Goal: Task Accomplishment & Management: Use online tool/utility

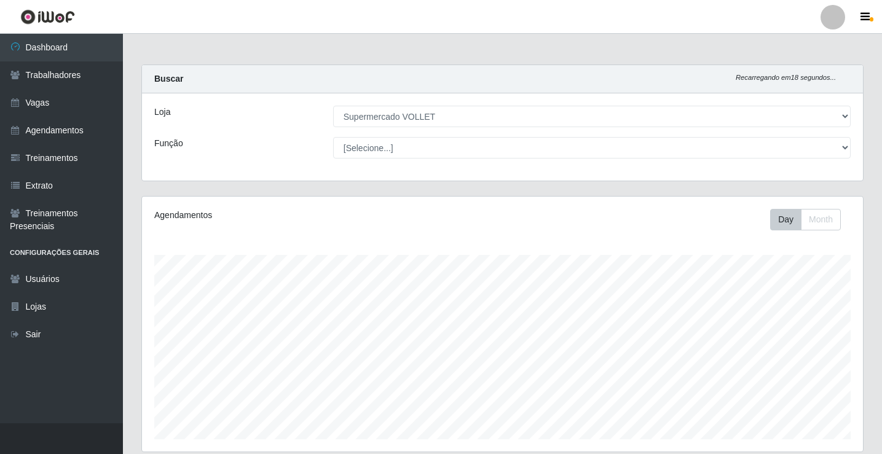
select select "72"
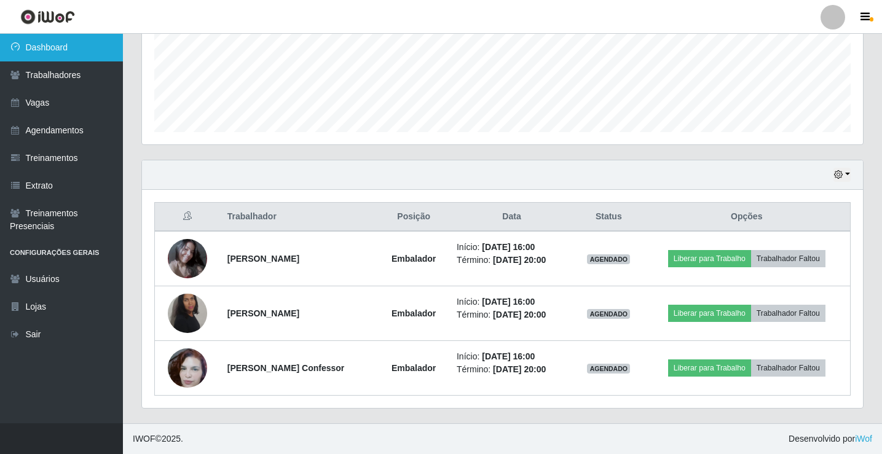
scroll to position [255, 721]
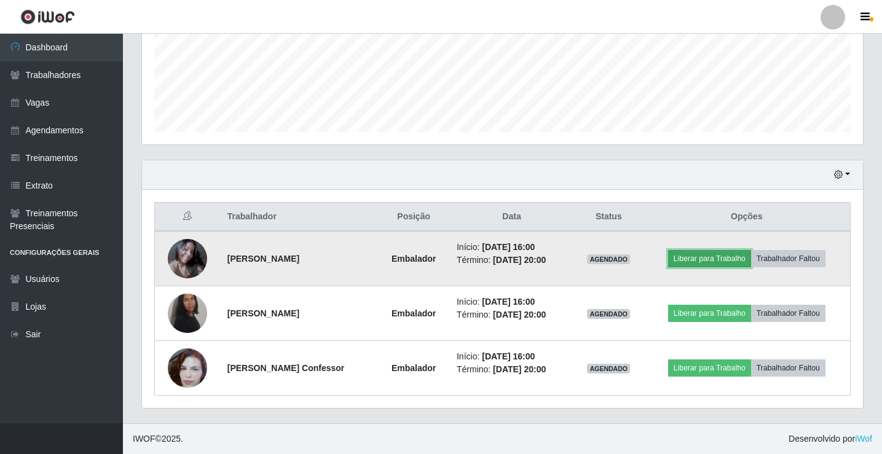
click at [705, 259] on button "Liberar para Trabalho" at bounding box center [709, 258] width 83 height 17
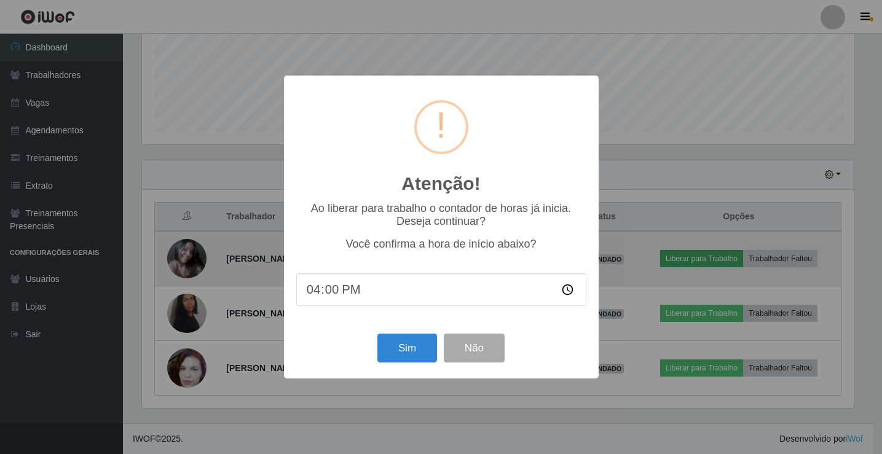
scroll to position [255, 715]
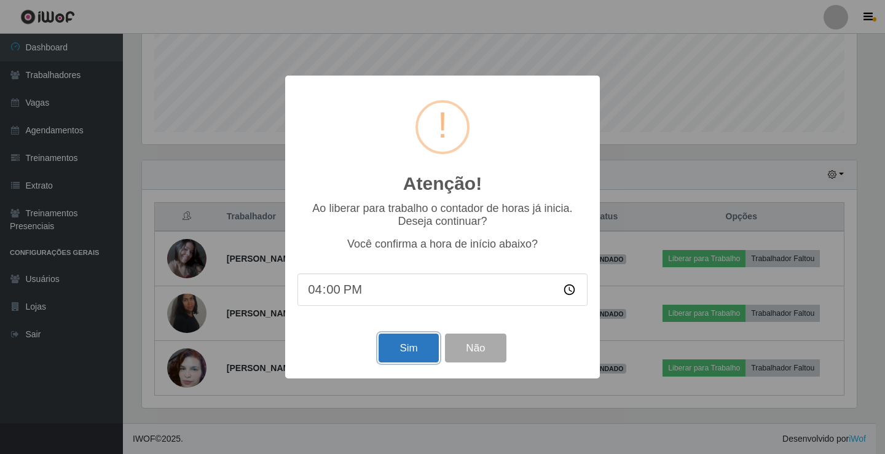
click at [403, 344] on button "Sim" at bounding box center [409, 348] width 60 height 29
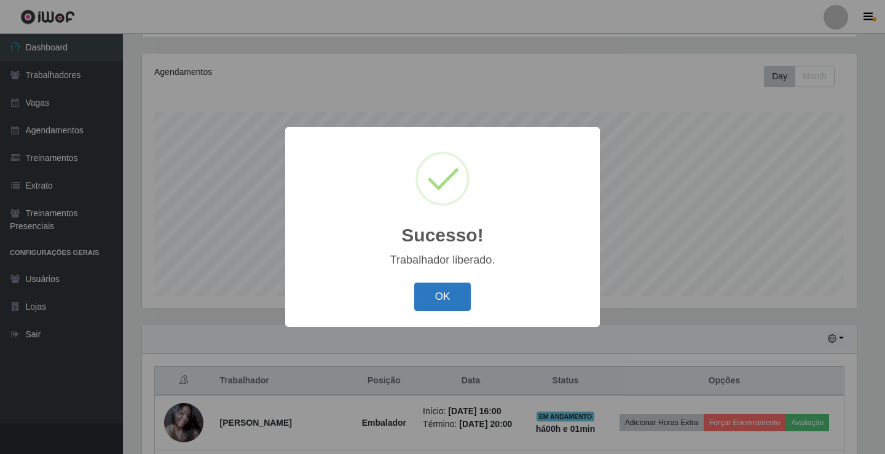
click at [426, 298] on button "OK" at bounding box center [442, 297] width 57 height 29
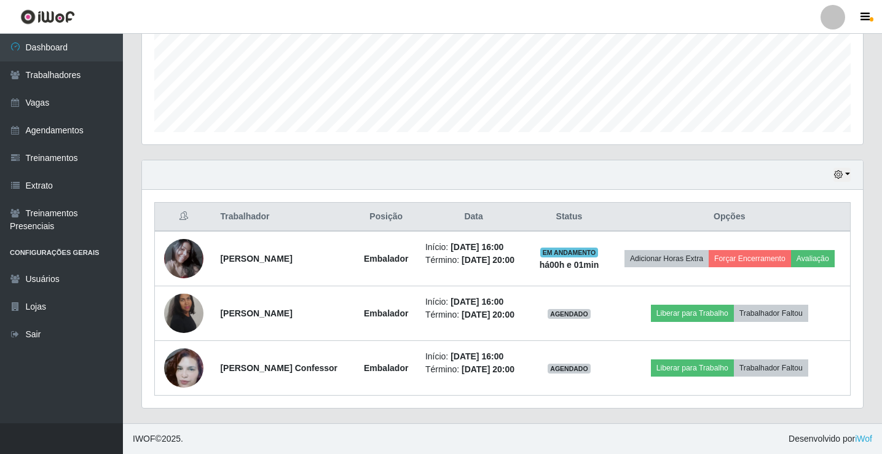
scroll to position [335, 0]
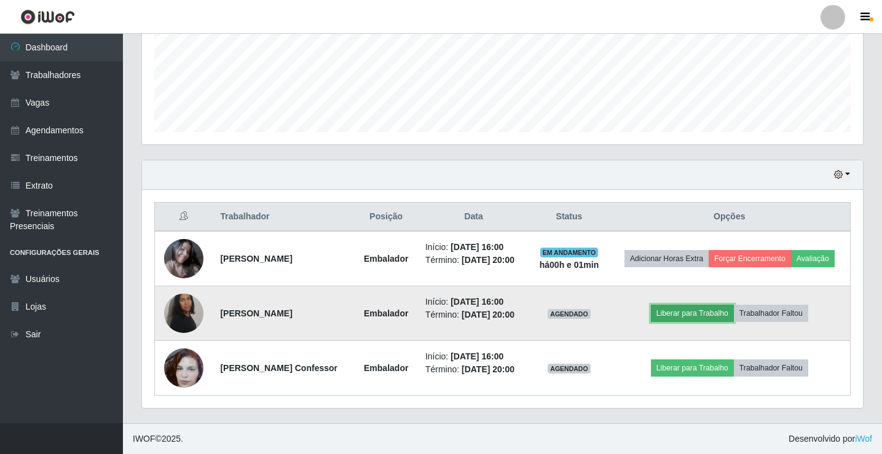
click at [680, 305] on button "Liberar para Trabalho" at bounding box center [692, 313] width 83 height 17
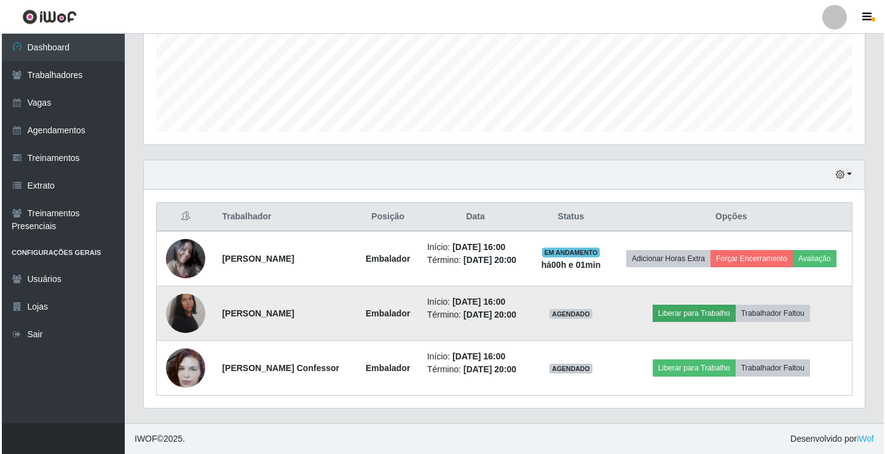
scroll to position [255, 715]
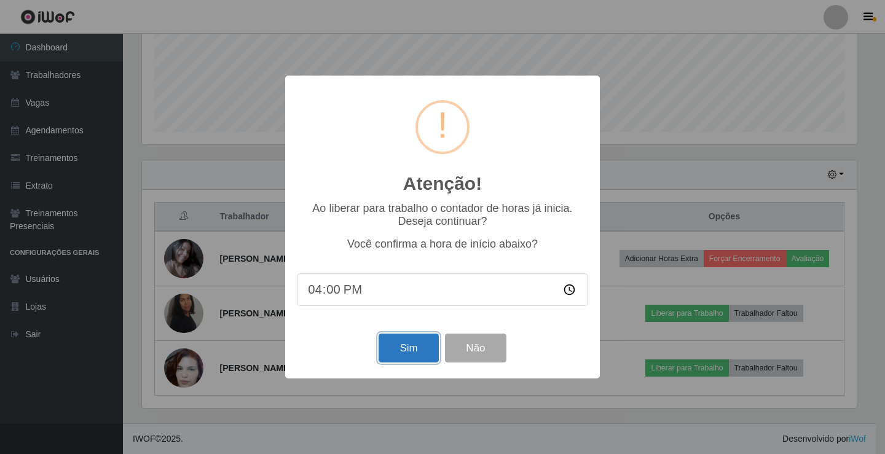
click at [422, 347] on button "Sim" at bounding box center [409, 348] width 60 height 29
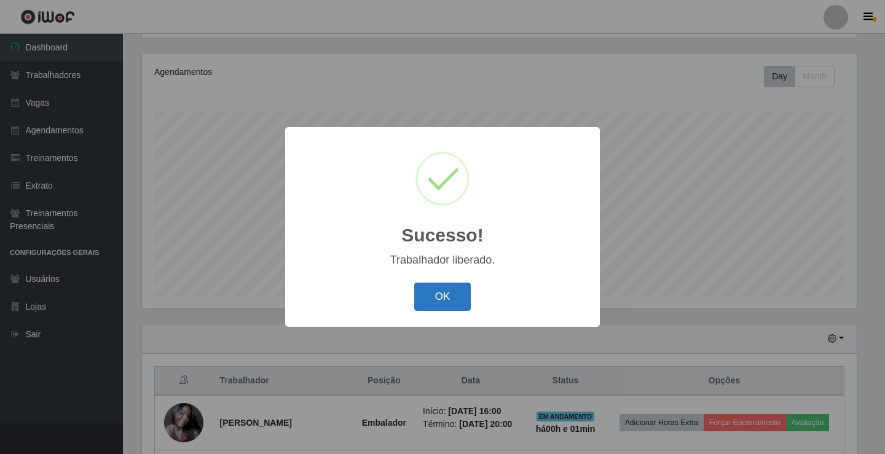
click at [445, 305] on button "OK" at bounding box center [442, 297] width 57 height 29
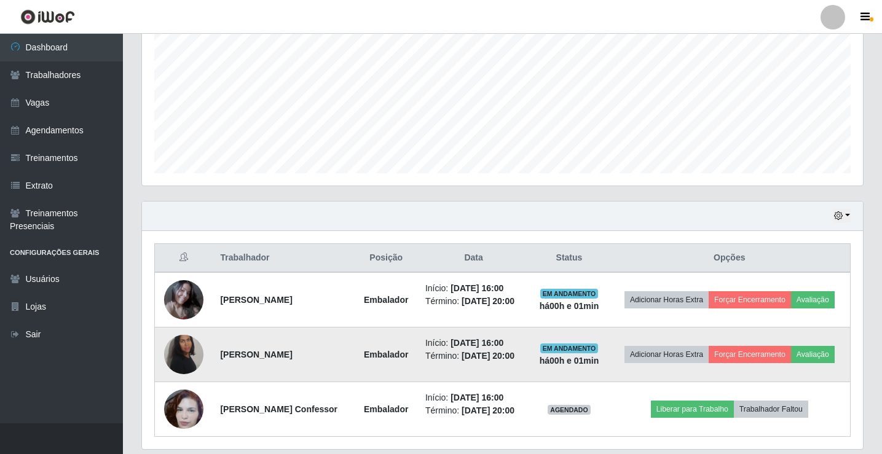
scroll to position [335, 0]
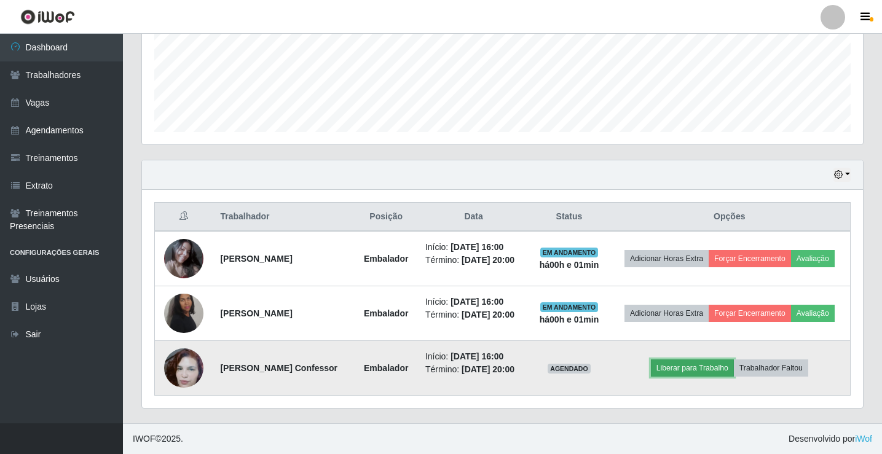
click at [678, 360] on button "Liberar para Trabalho" at bounding box center [692, 368] width 83 height 17
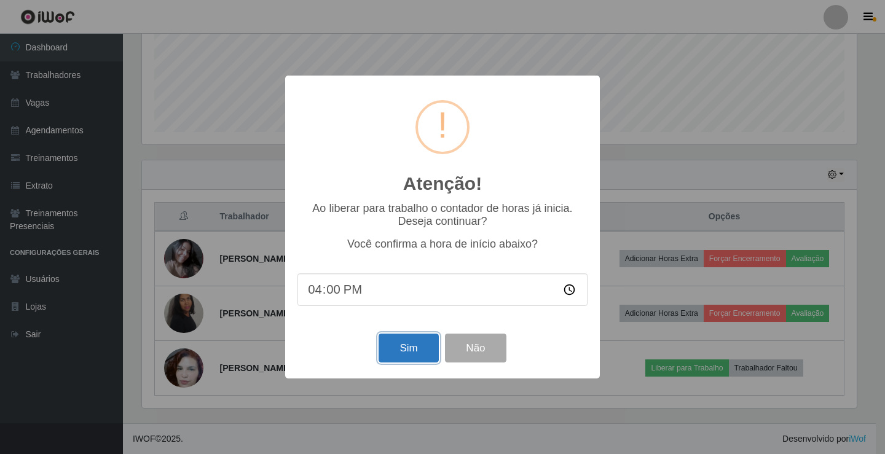
click at [414, 356] on button "Sim" at bounding box center [409, 348] width 60 height 29
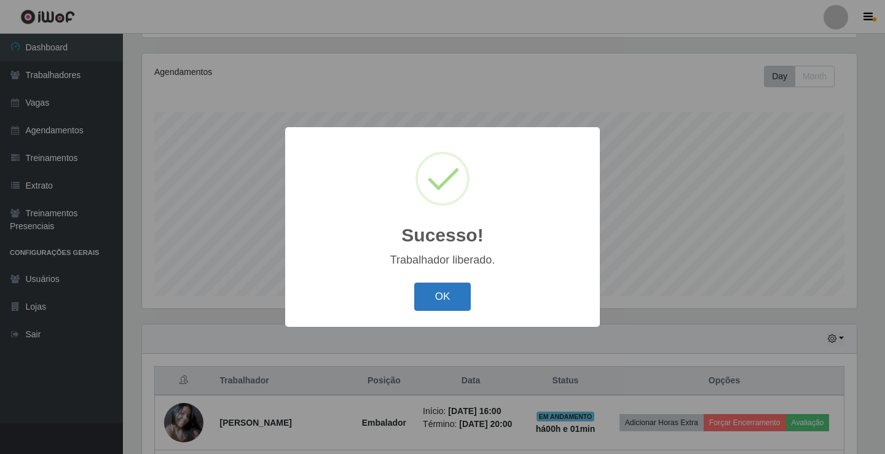
click at [437, 297] on button "OK" at bounding box center [442, 297] width 57 height 29
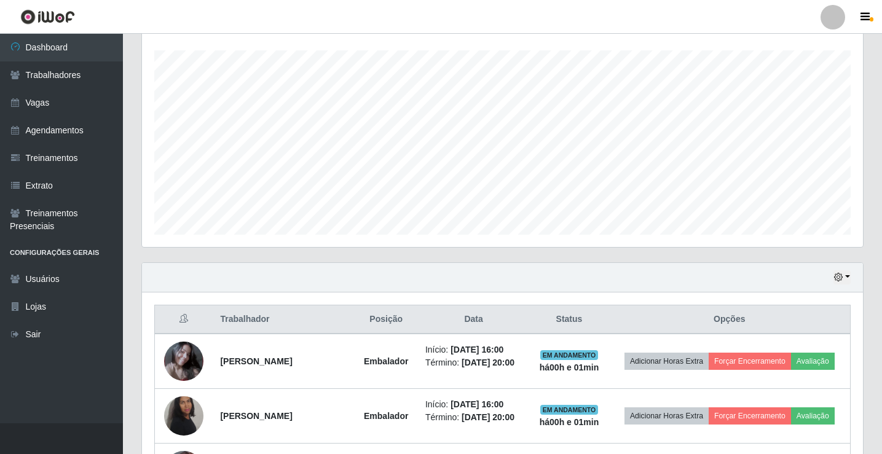
scroll to position [335, 0]
